Goal: Navigation & Orientation: Go to known website

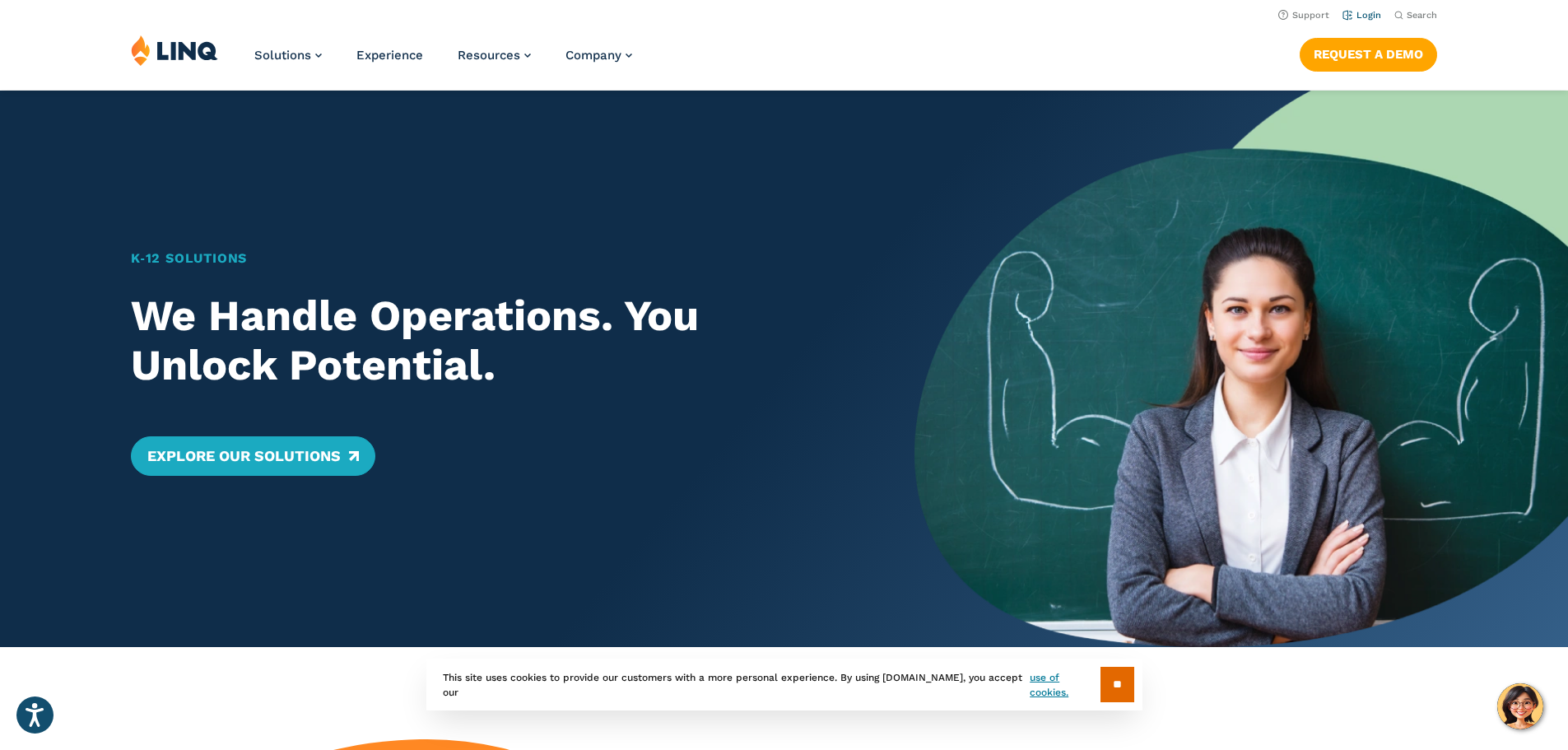
click at [1352, 13] on link "Login" at bounding box center [1361, 15] width 39 height 11
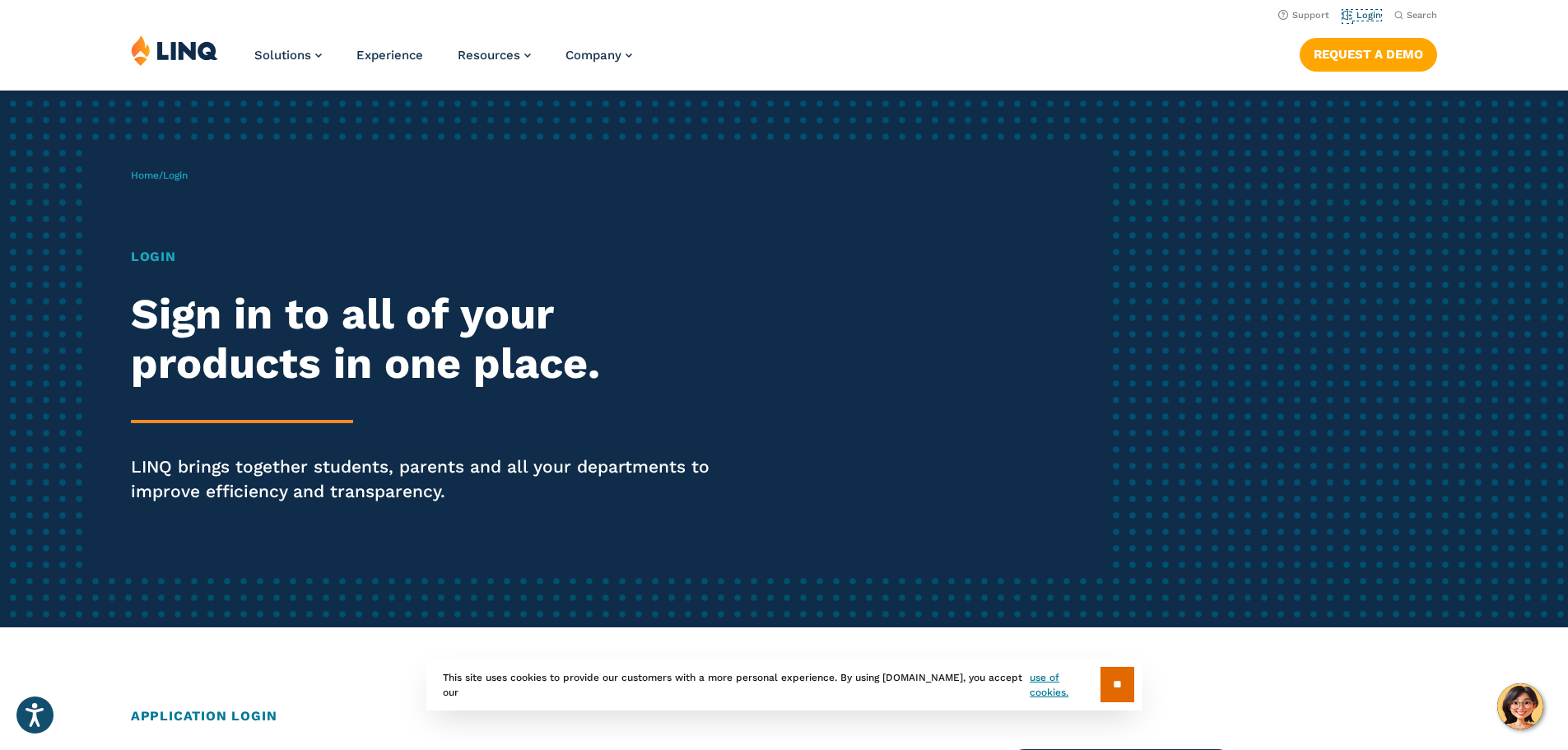
click at [1352, 13] on link "Login" at bounding box center [1361, 15] width 39 height 11
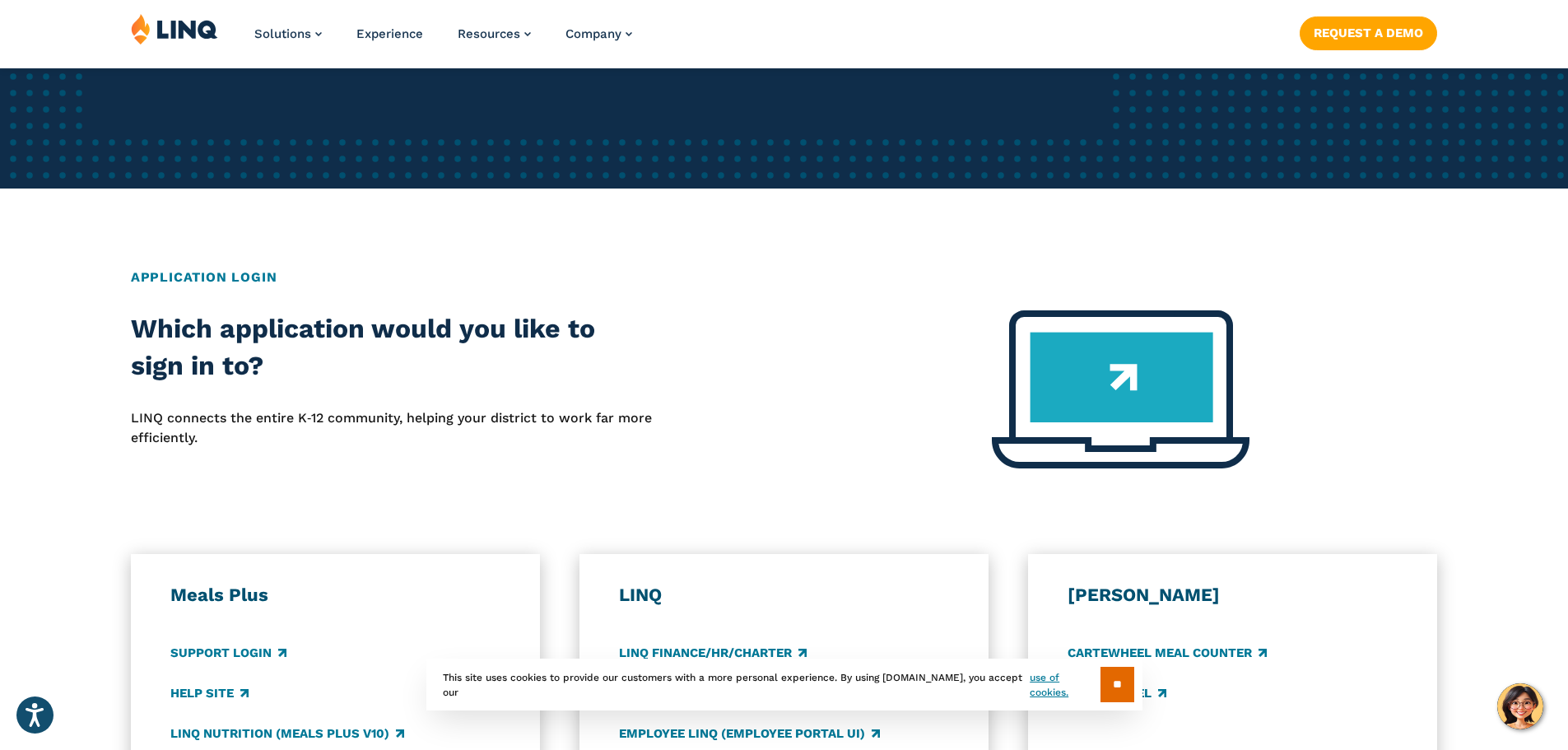
scroll to position [494, 0]
